Goal: Task Accomplishment & Management: Complete application form

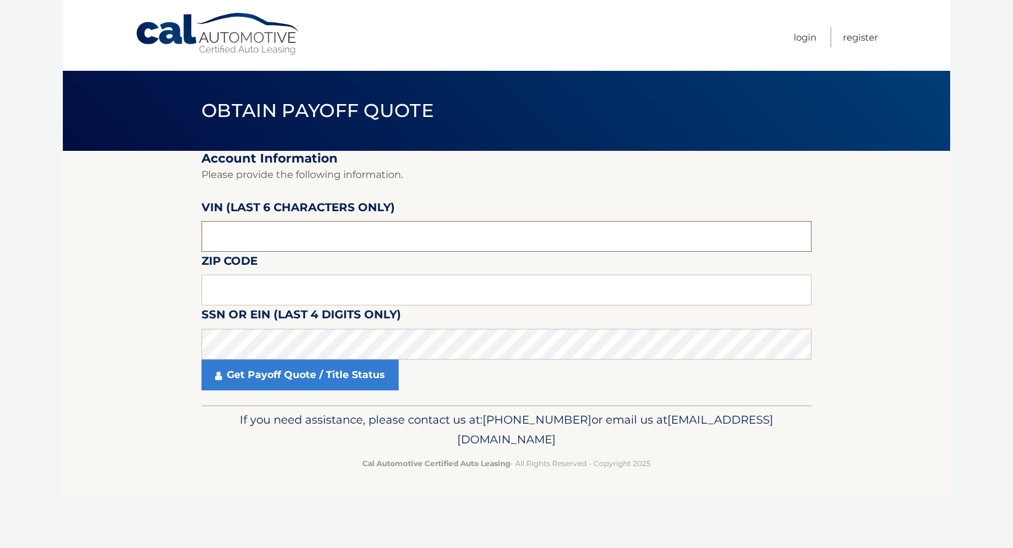
click at [292, 227] on input "text" at bounding box center [506, 236] width 610 height 31
click at [302, 288] on input "text" at bounding box center [506, 290] width 610 height 31
click at [239, 241] on input "text" at bounding box center [506, 236] width 610 height 31
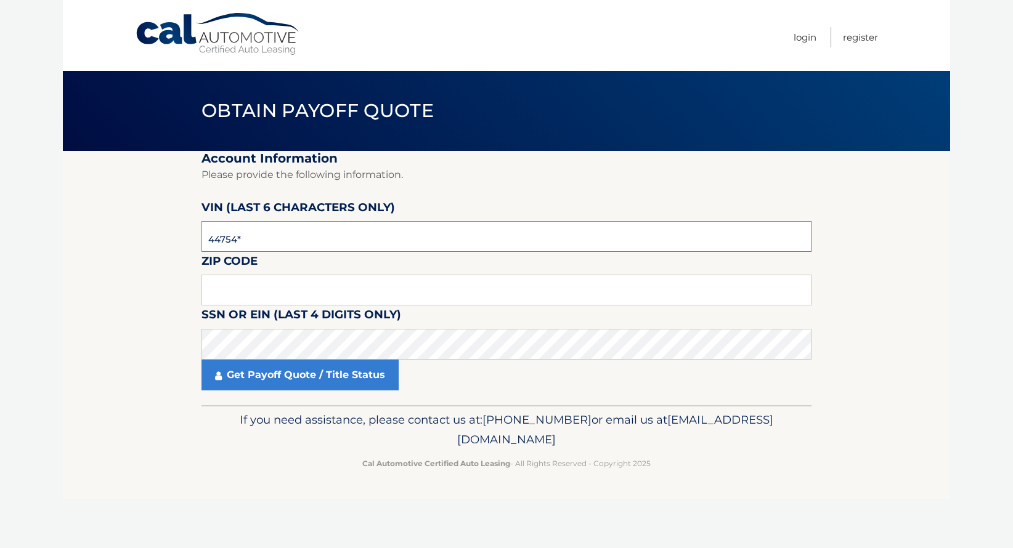
type input "447541"
click at [235, 287] on input "text" at bounding box center [506, 290] width 610 height 31
click at [357, 298] on input "text" at bounding box center [506, 290] width 610 height 31
type input "14150"
click button "For Originating Dealer" at bounding box center [0, 0] width 0 height 0
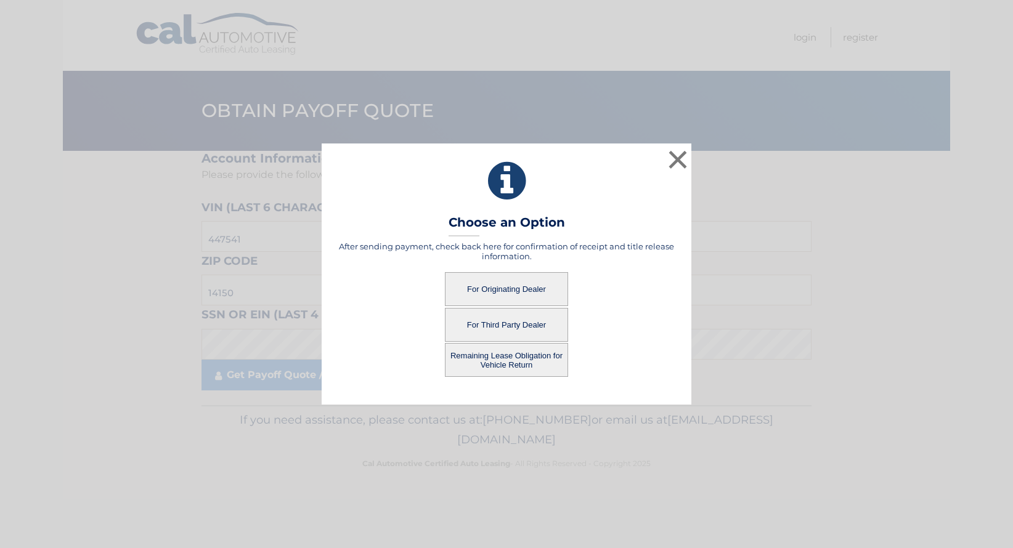
click at [519, 330] on button "For Third Party Dealer" at bounding box center [506, 325] width 123 height 34
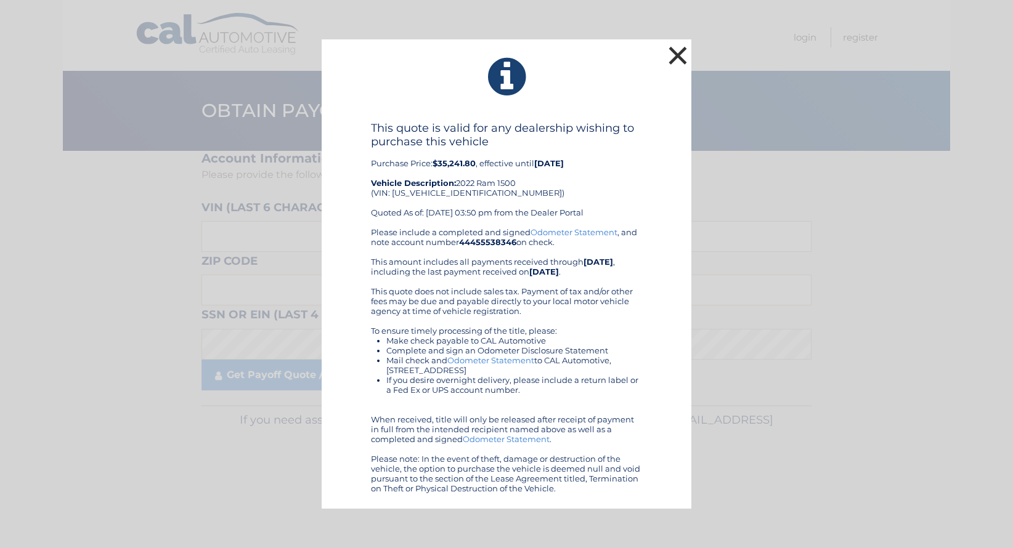
click at [676, 59] on button "×" at bounding box center [677, 55] width 25 height 25
